Goal: Transaction & Acquisition: Subscribe to service/newsletter

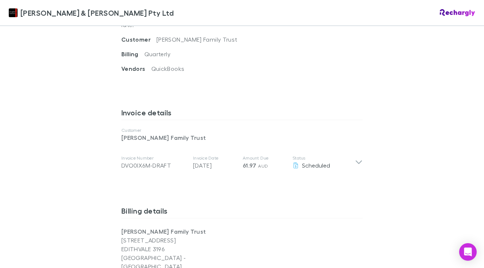
scroll to position [324, 0]
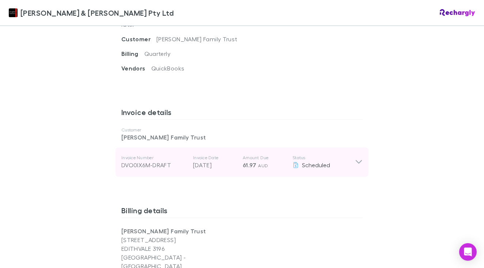
click at [359, 160] on icon at bounding box center [359, 162] width 6 height 4
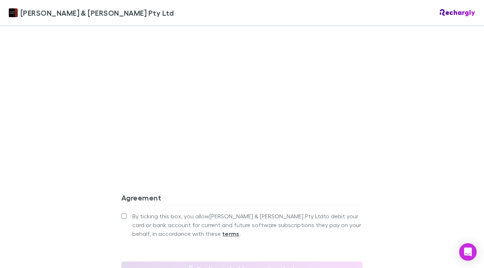
scroll to position [767, 0]
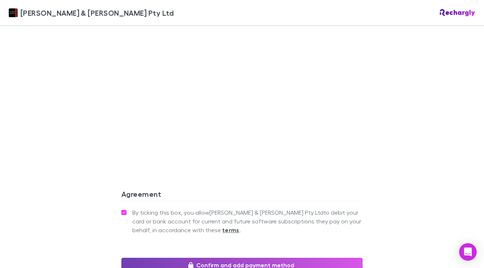
click at [250, 258] on button "Confirm and add payment method" at bounding box center [241, 265] width 241 height 15
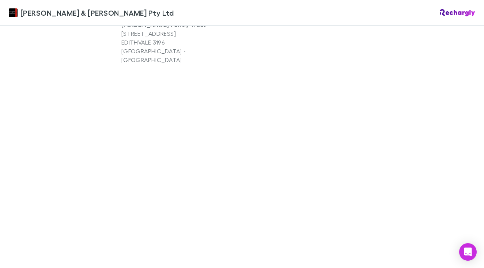
scroll to position [644, 0]
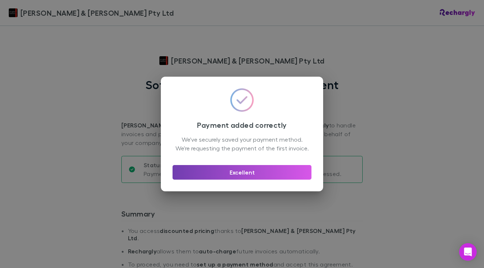
click at [217, 176] on button "Excellent" at bounding box center [241, 172] width 139 height 15
